Goal: Task Accomplishment & Management: Manage account settings

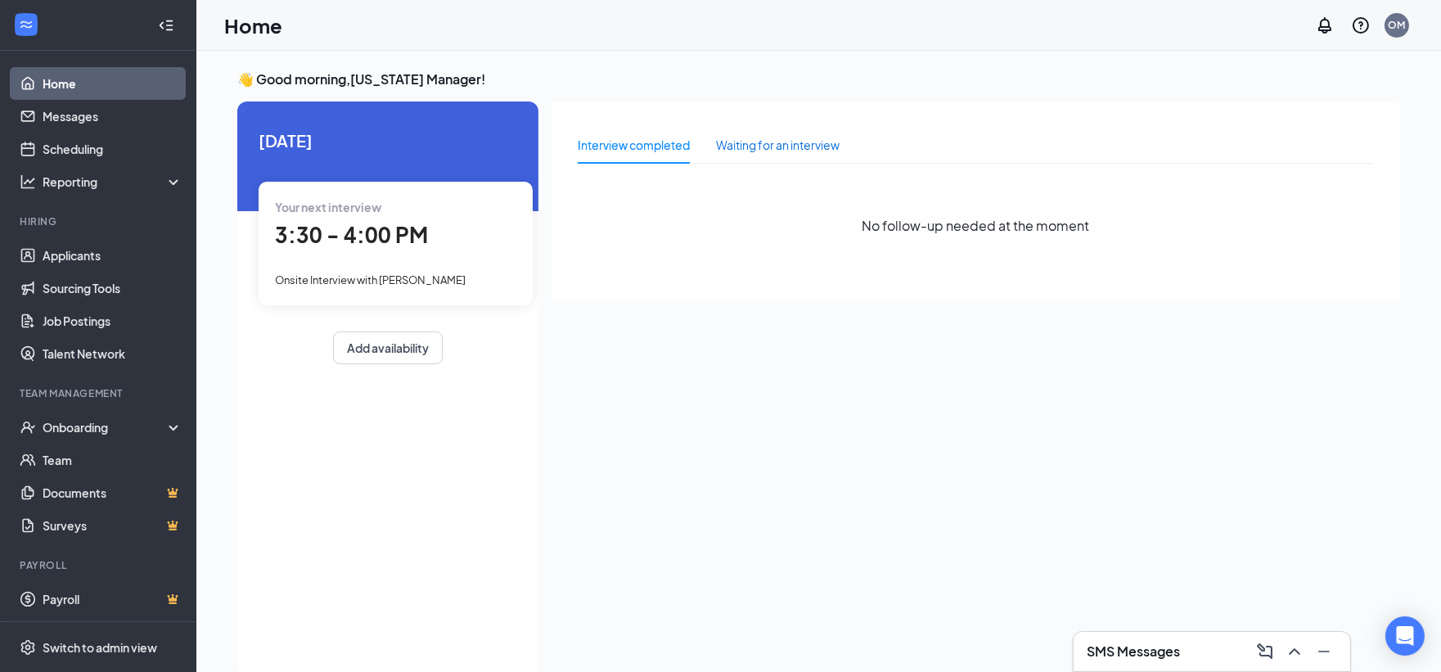
click at [813, 148] on div "Waiting for an interview" at bounding box center [778, 145] width 124 height 18
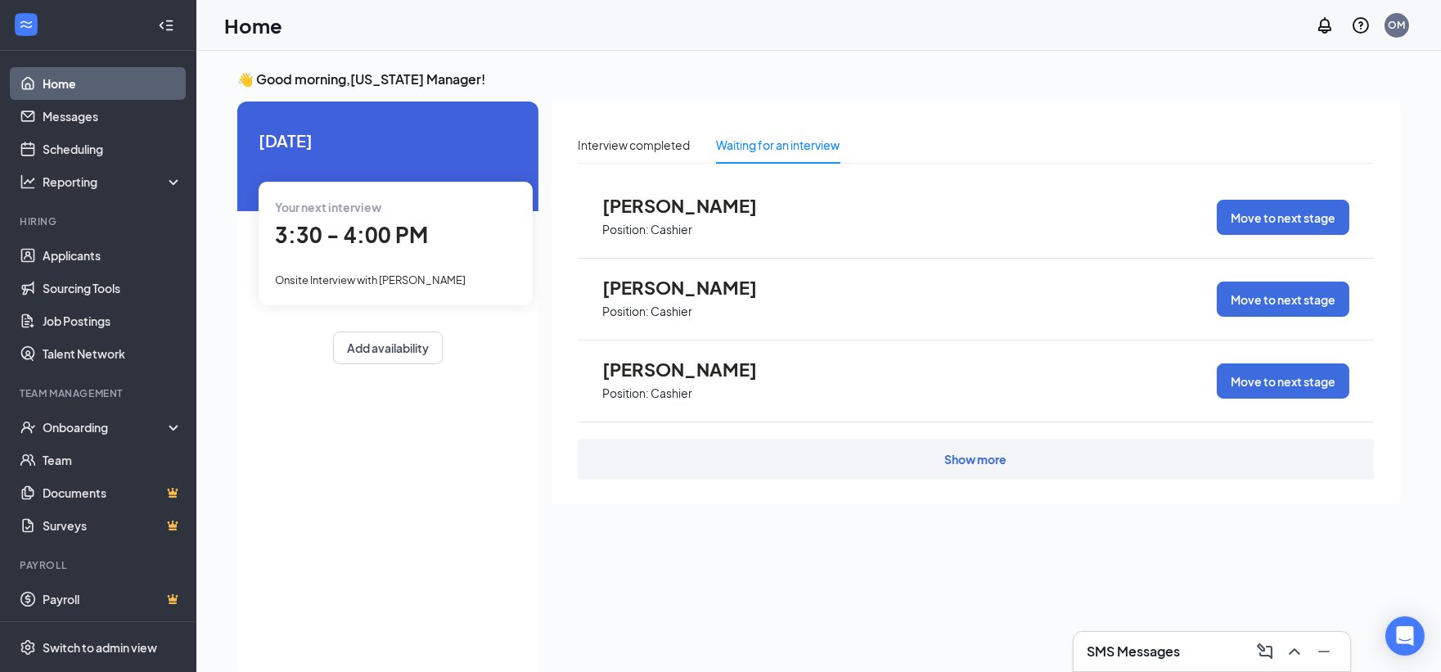
click at [962, 454] on div "Show more" at bounding box center [976, 459] width 62 height 16
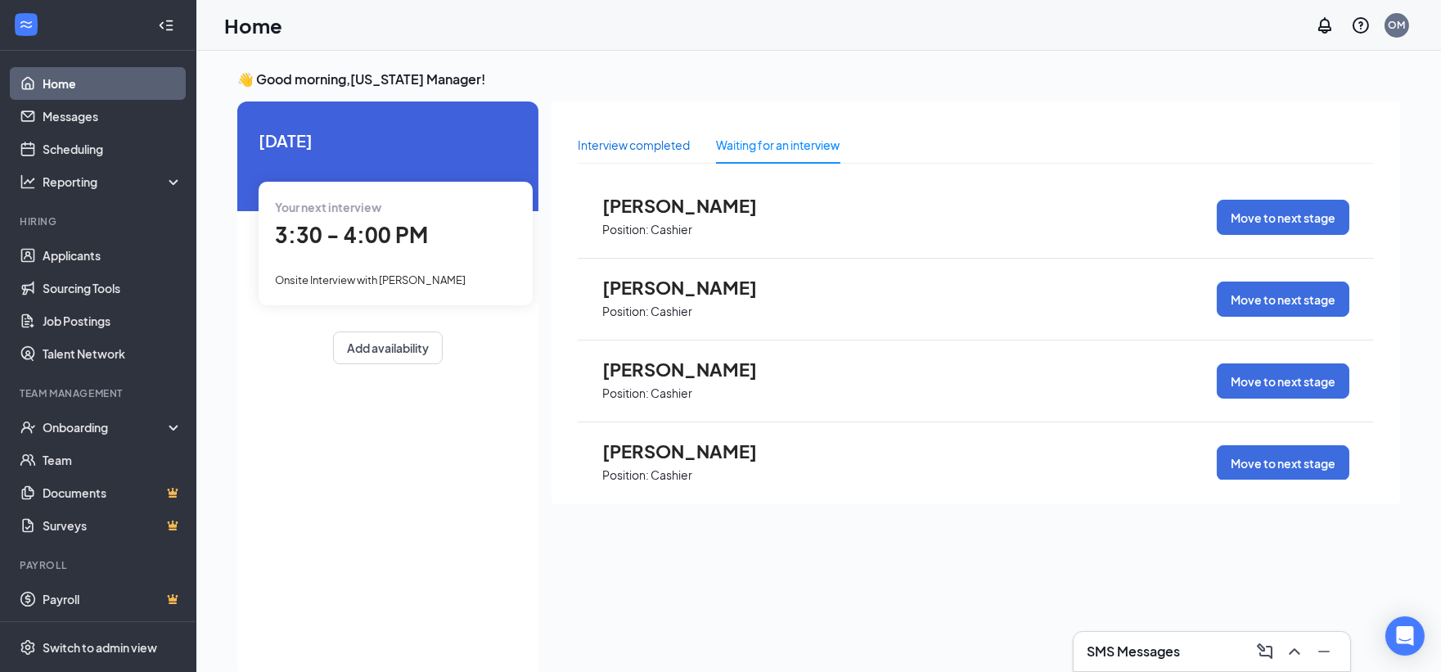
click at [646, 143] on div "Interview completed" at bounding box center [634, 145] width 112 height 18
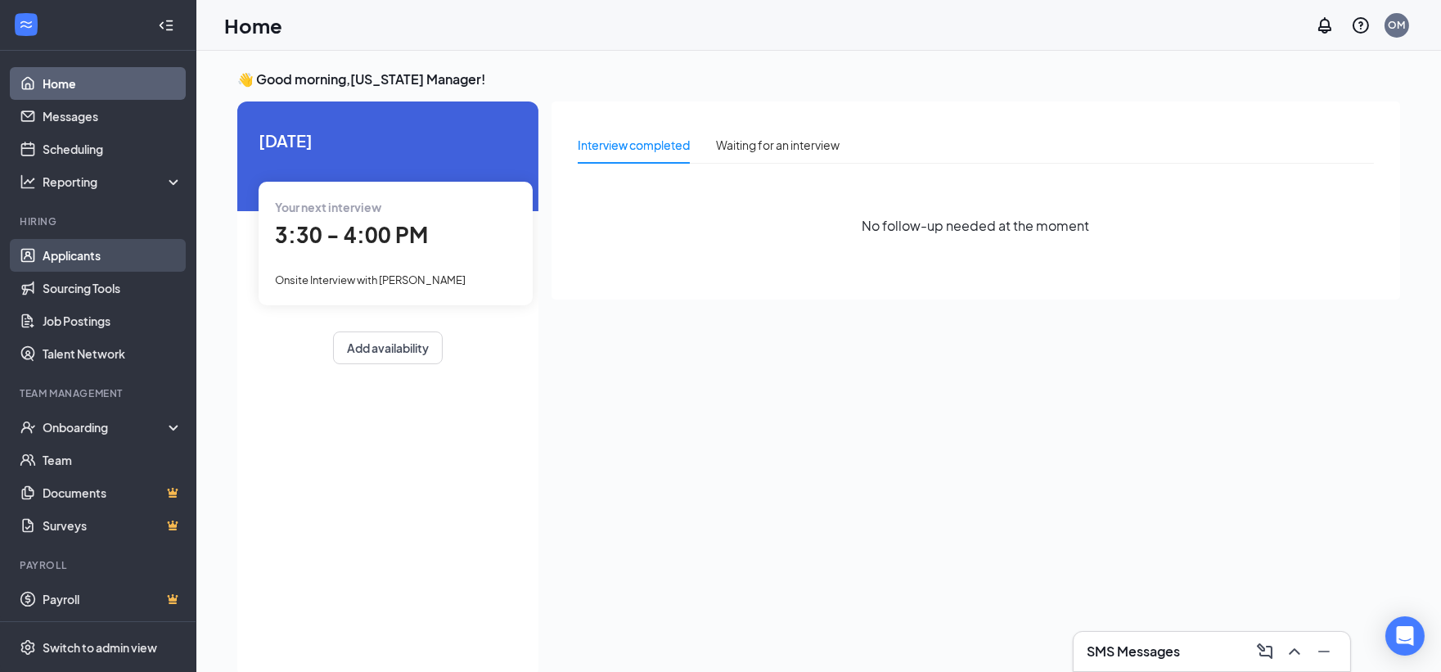
click at [101, 248] on link "Applicants" at bounding box center [113, 255] width 140 height 33
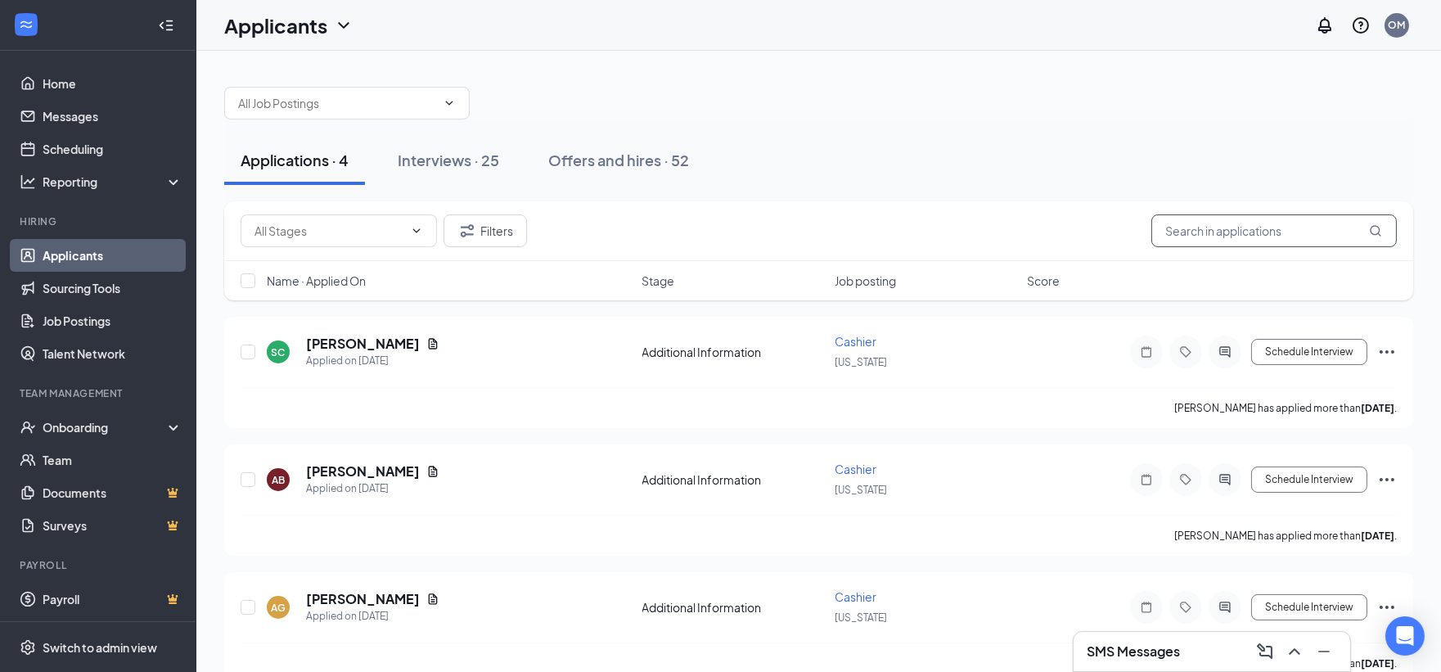
click at [1274, 225] on input "text" at bounding box center [1273, 230] width 245 height 33
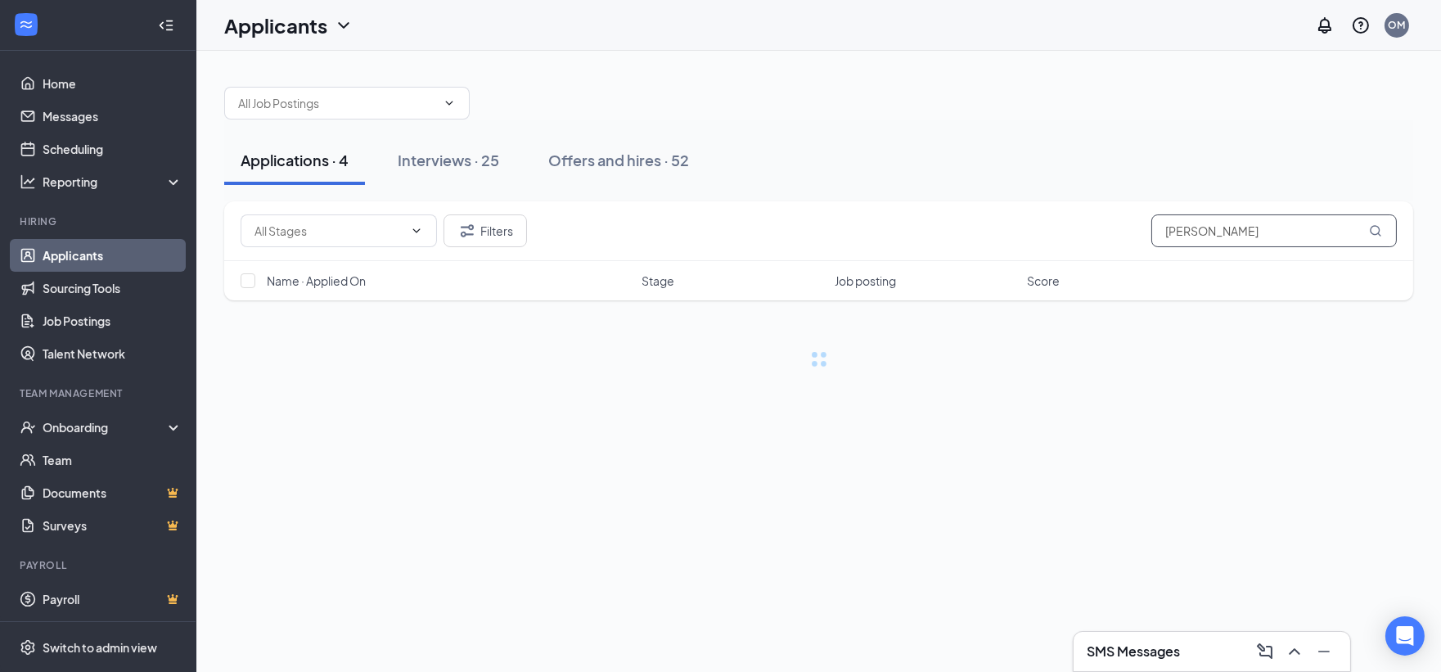
type input "[PERSON_NAME]"
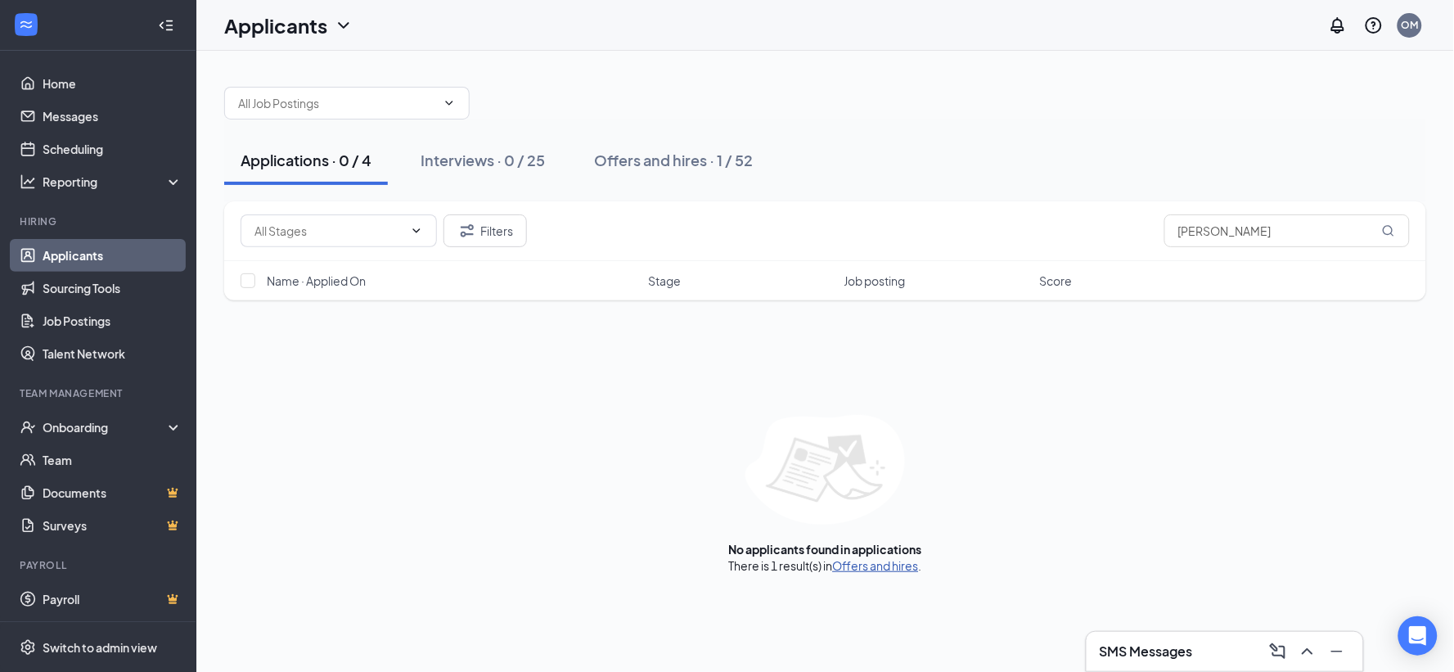
click at [879, 567] on link "Offers and hires" at bounding box center [876, 565] width 86 height 15
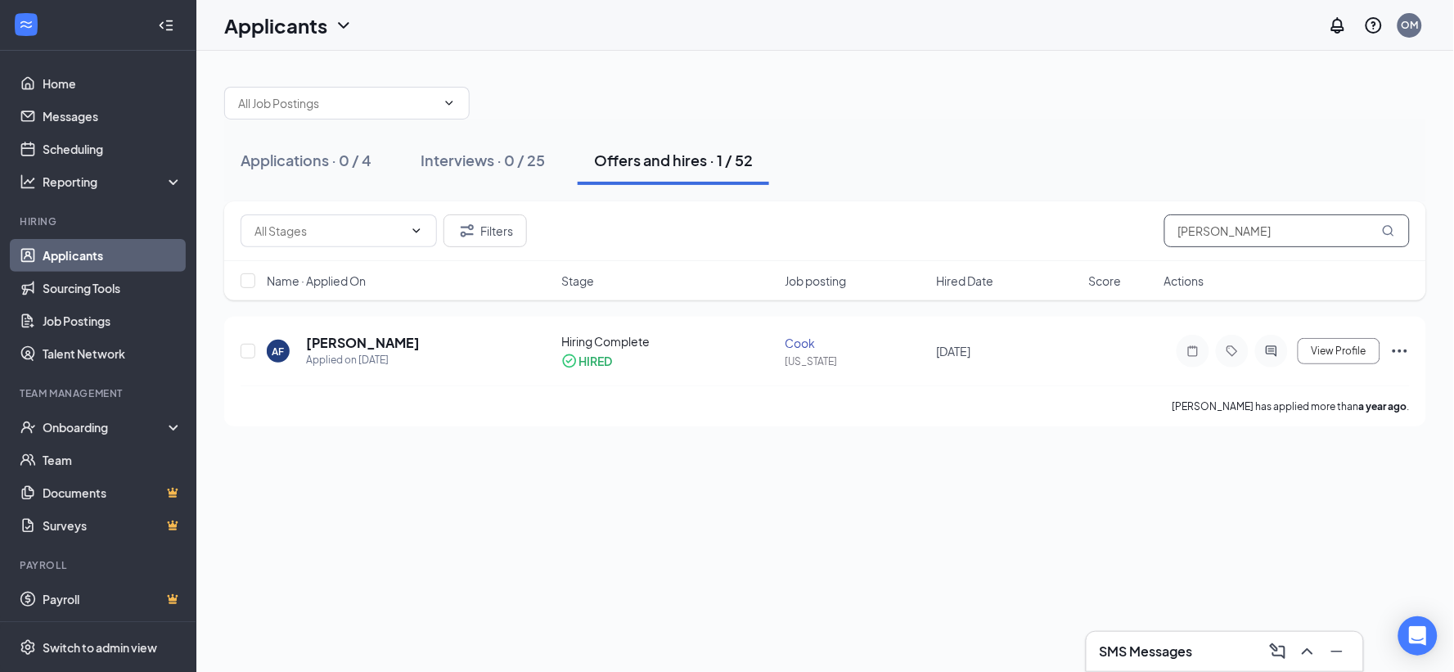
drag, startPoint x: 1304, startPoint y: 234, endPoint x: 1085, endPoint y: 232, distance: 219.2
click at [1085, 232] on div "Filters [PERSON_NAME]" at bounding box center [825, 230] width 1169 height 33
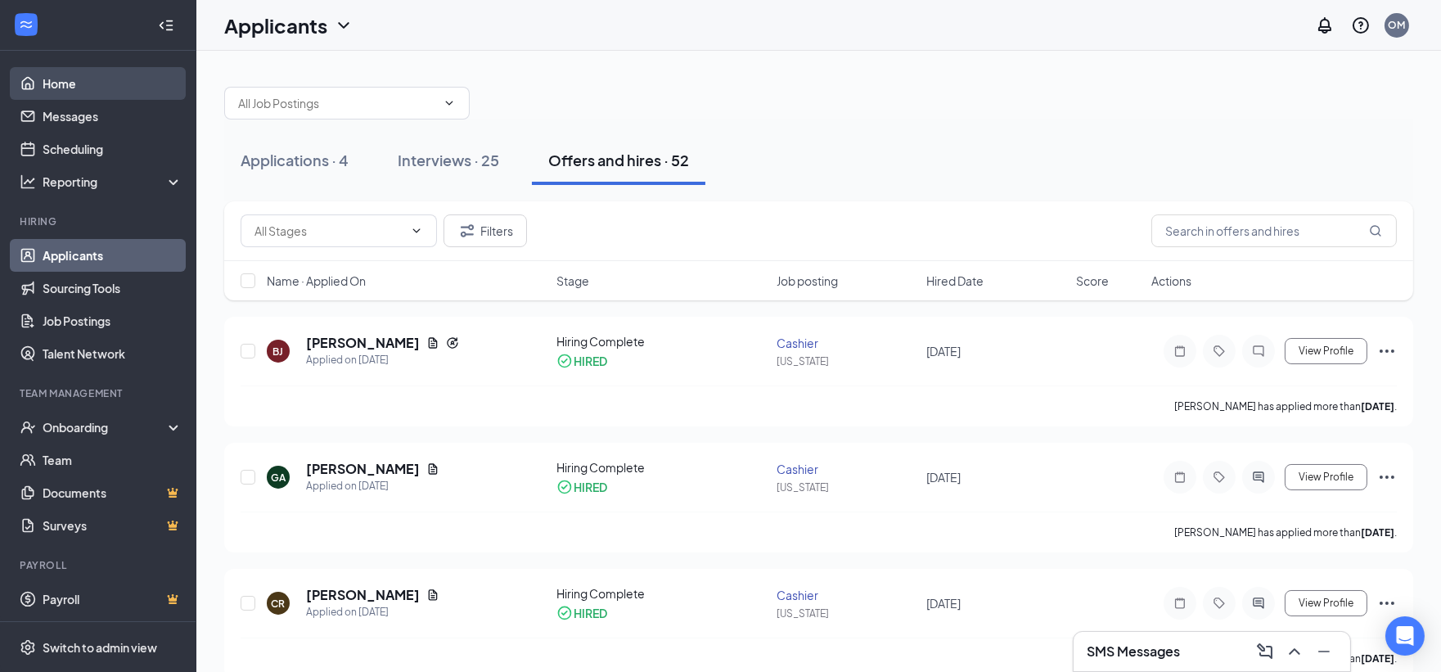
click at [82, 86] on link "Home" at bounding box center [113, 83] width 140 height 33
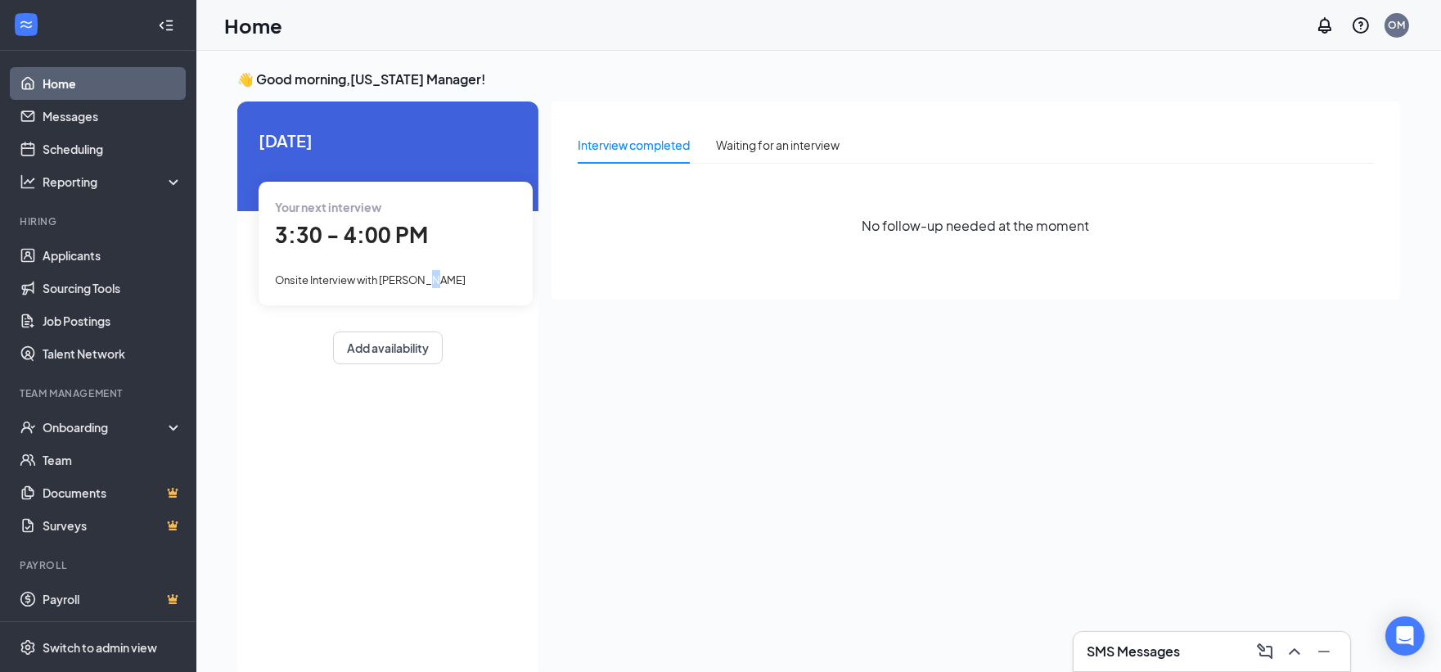
click at [419, 281] on span "Onsite Interview with [PERSON_NAME]" at bounding box center [370, 279] width 191 height 13
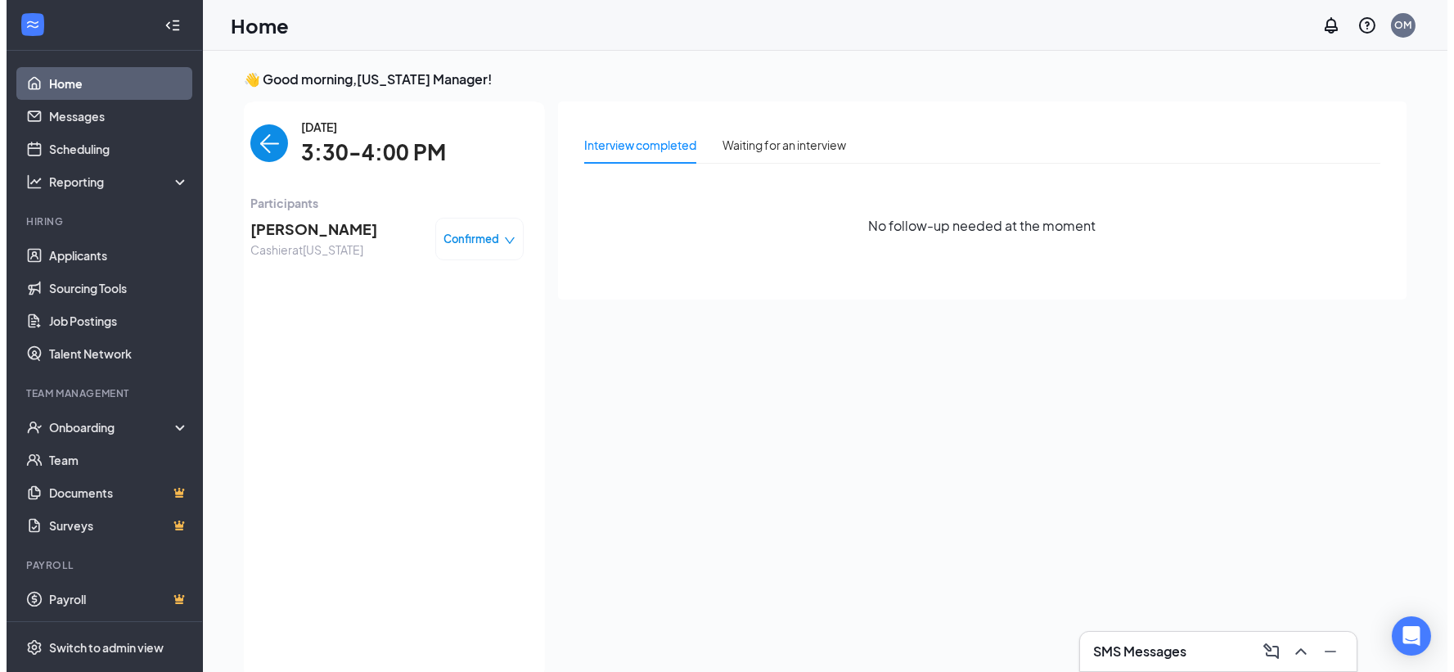
scroll to position [6, 0]
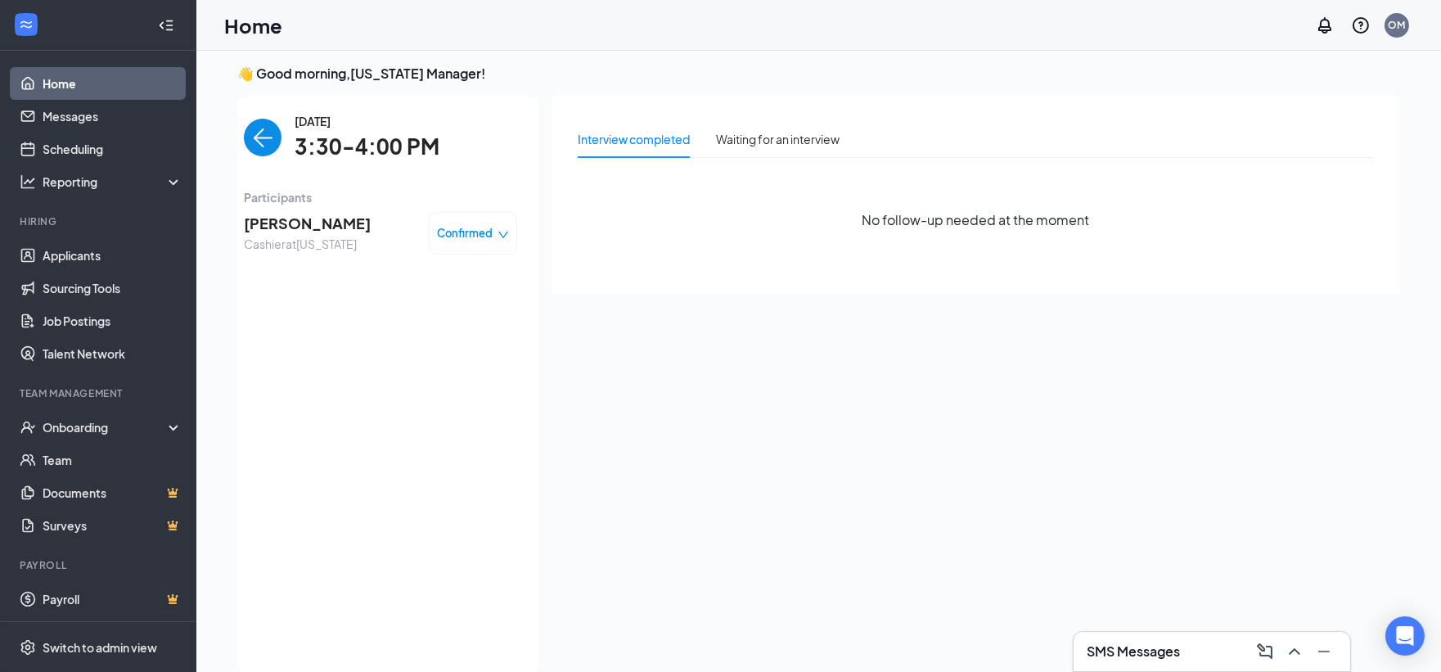
click at [280, 215] on span "[PERSON_NAME]" at bounding box center [307, 223] width 127 height 23
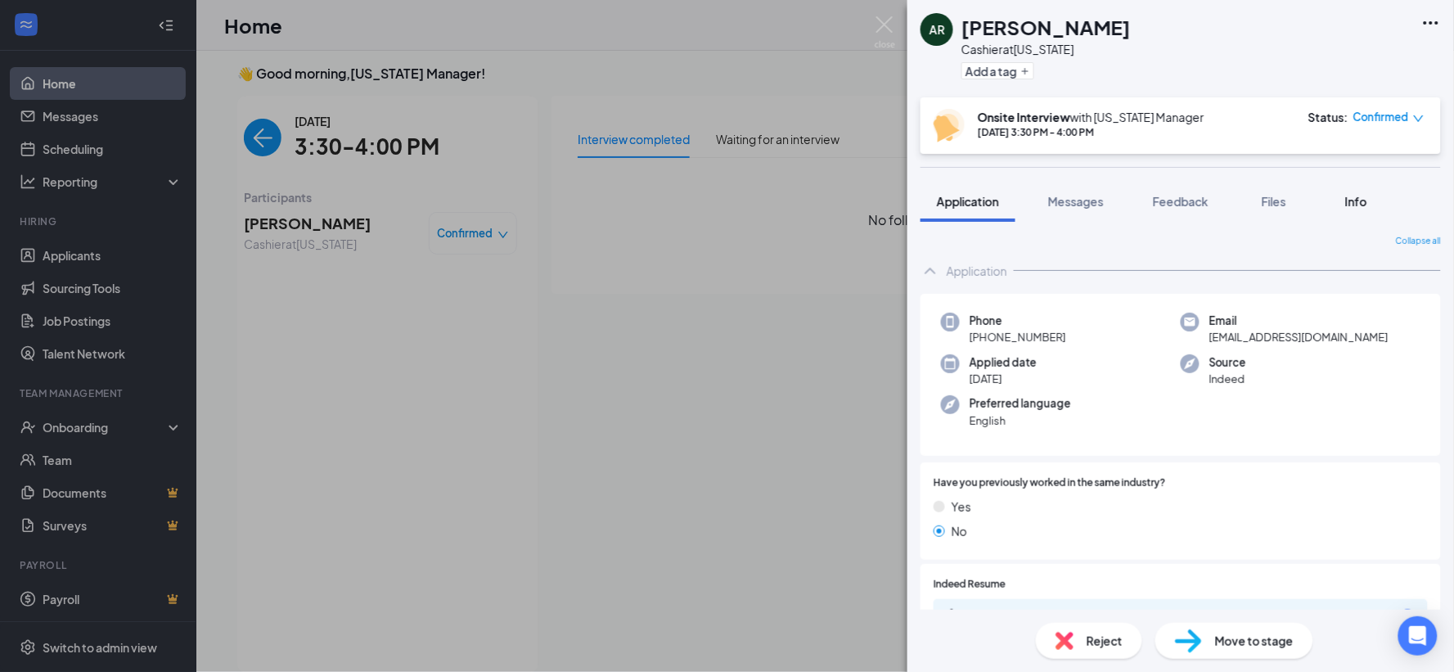
click at [1361, 199] on span "Info" at bounding box center [1356, 201] width 22 height 15
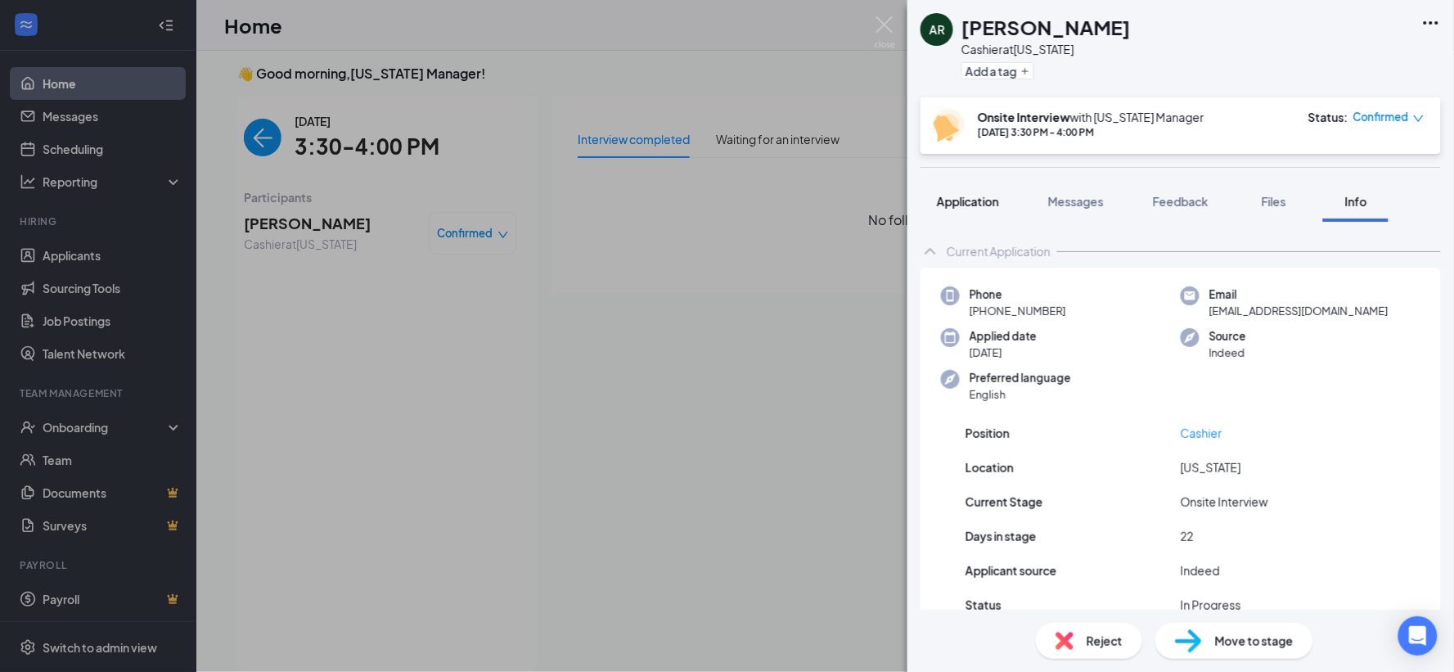
click at [961, 200] on span "Application" at bounding box center [968, 201] width 62 height 15
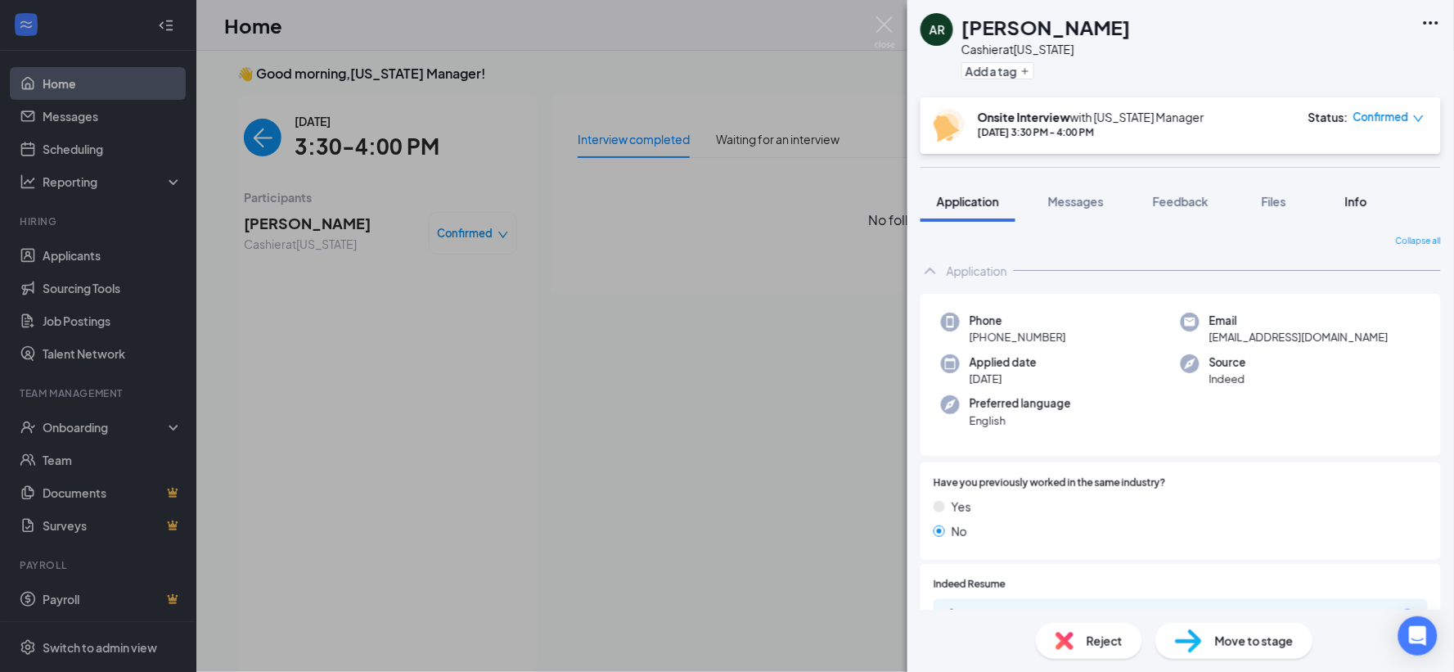
click at [1346, 195] on div "Info" at bounding box center [1355, 201] width 33 height 16
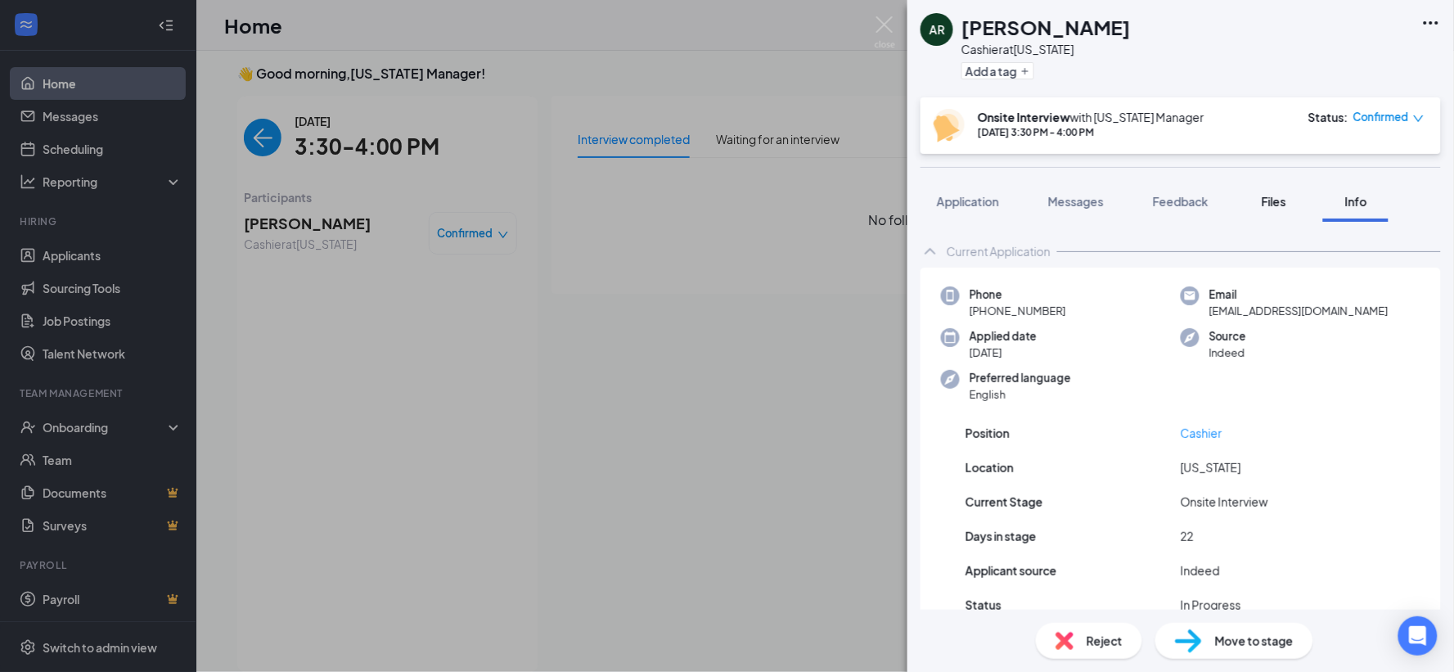
click at [1281, 200] on span "Files" at bounding box center [1273, 201] width 25 height 15
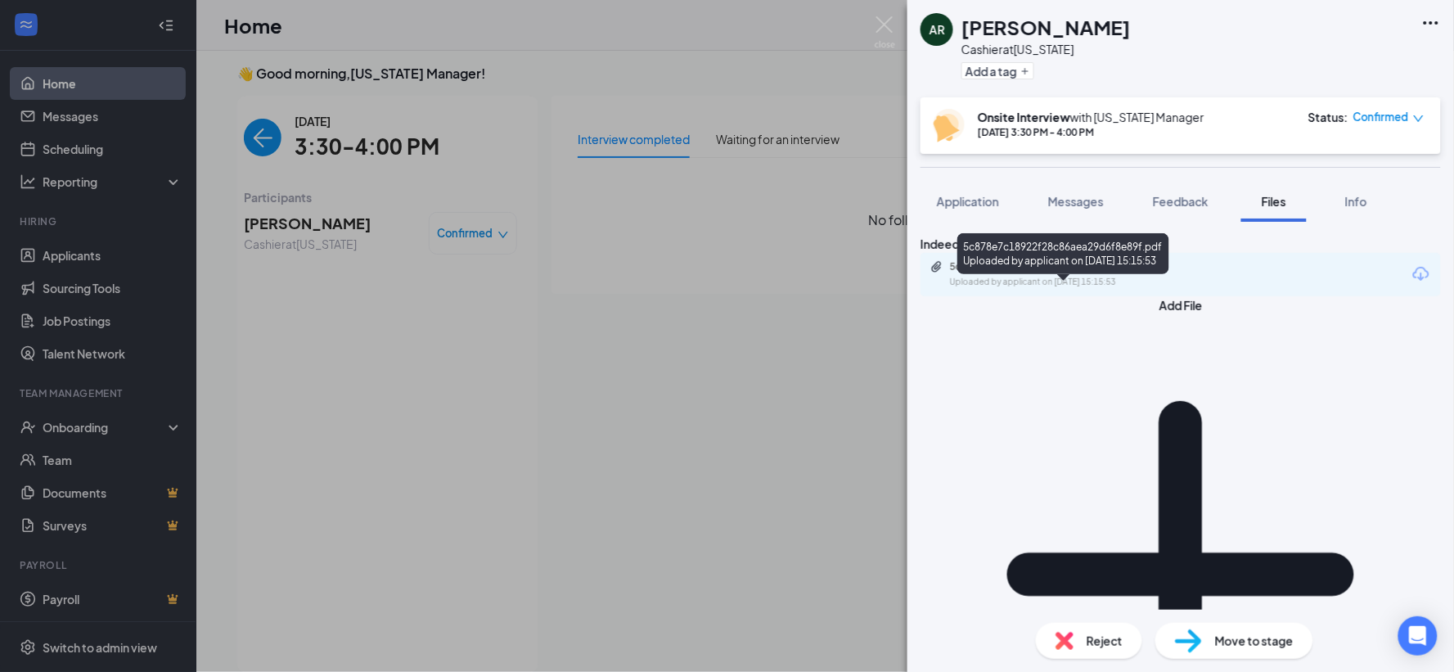
click at [1162, 273] on div "5c878e7c18922f28c86aea29d6f8e89f.pdf" at bounding box center [1064, 266] width 229 height 13
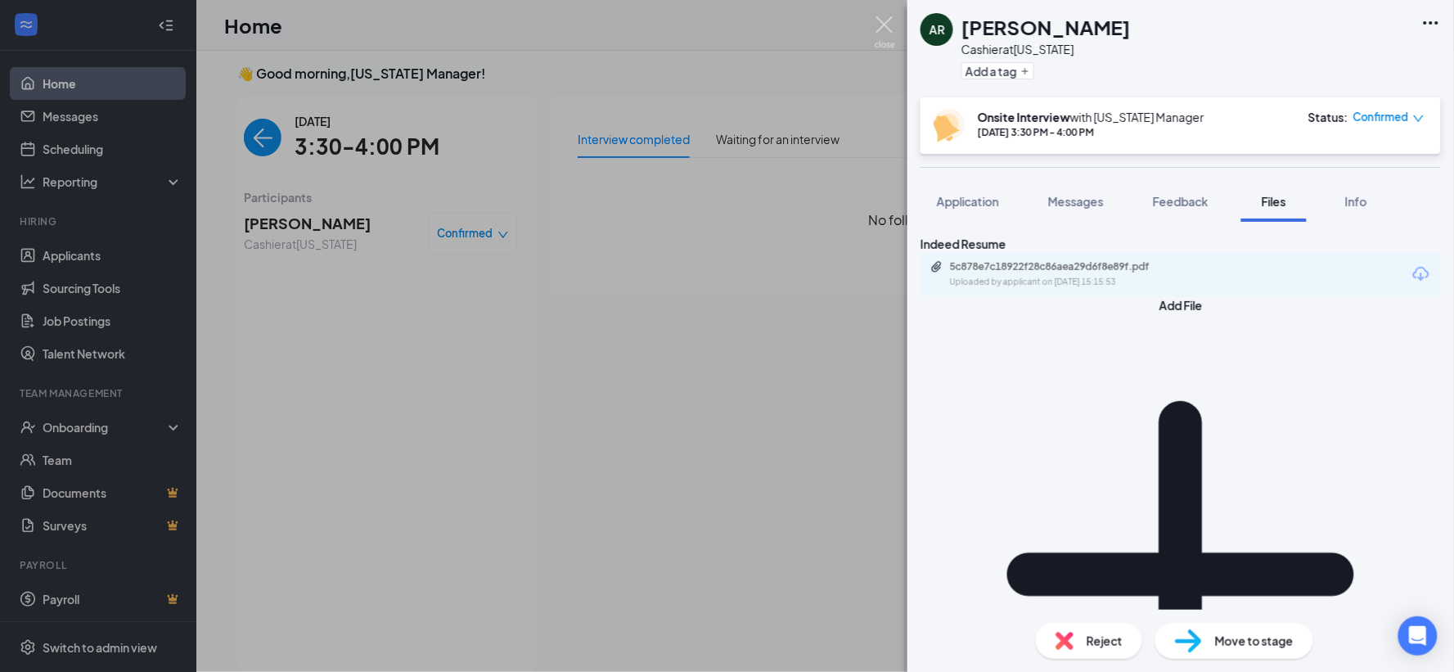
click at [887, 28] on img at bounding box center [884, 32] width 20 height 32
